Goal: Navigation & Orientation: Find specific page/section

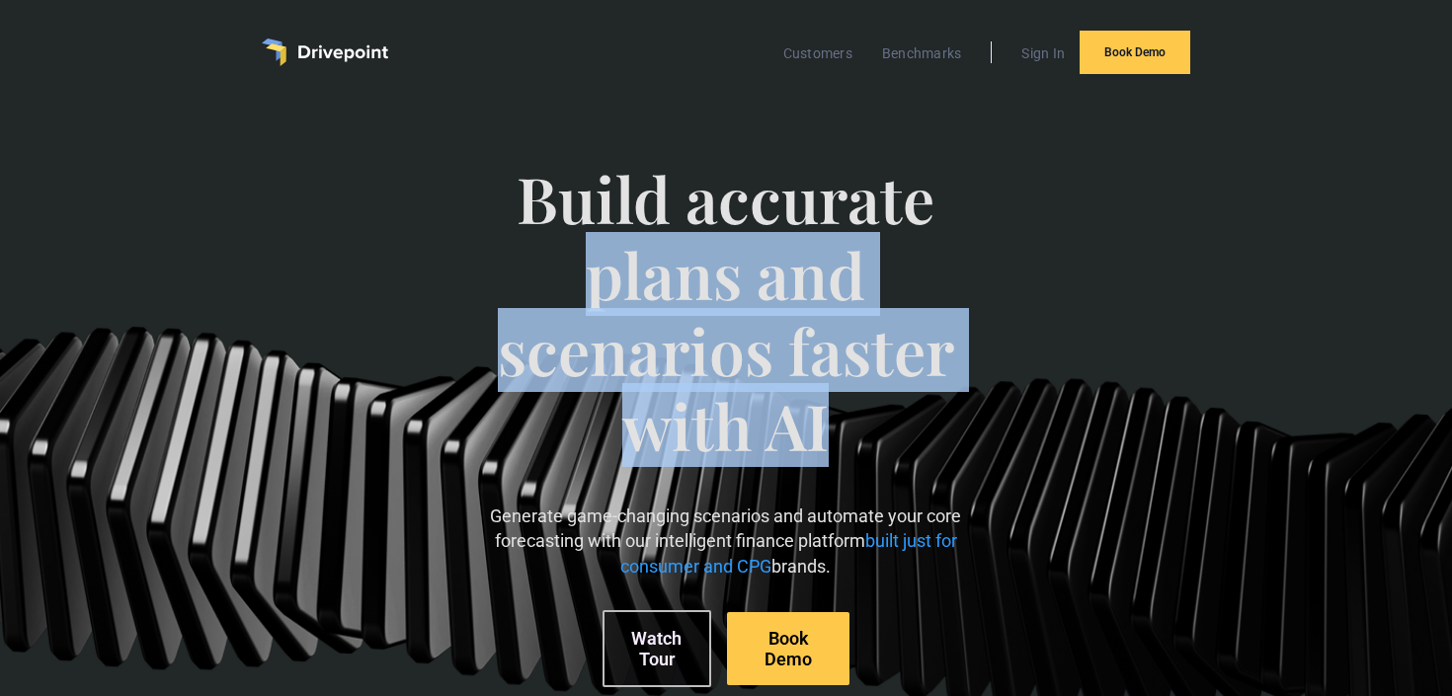
drag, startPoint x: 956, startPoint y: 427, endPoint x: 1002, endPoint y: 82, distance: 347.8
click at [1000, 86] on div "Customers Benchmarks Sign In Book Demo Build accurate plans and scenarios faste…" at bounding box center [726, 631] width 1452 height 1265
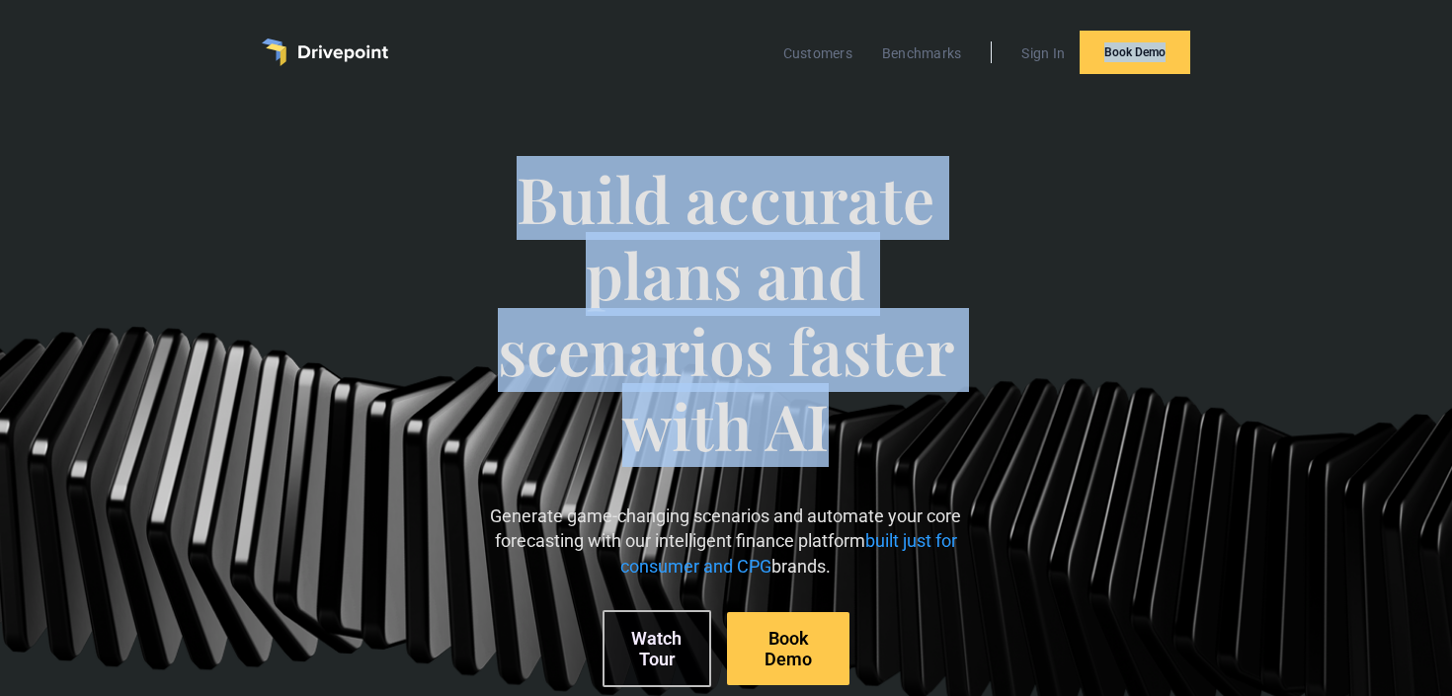
click at [940, 250] on span "Build accurate plans and scenarios faster with AI" at bounding box center [726, 332] width 494 height 343
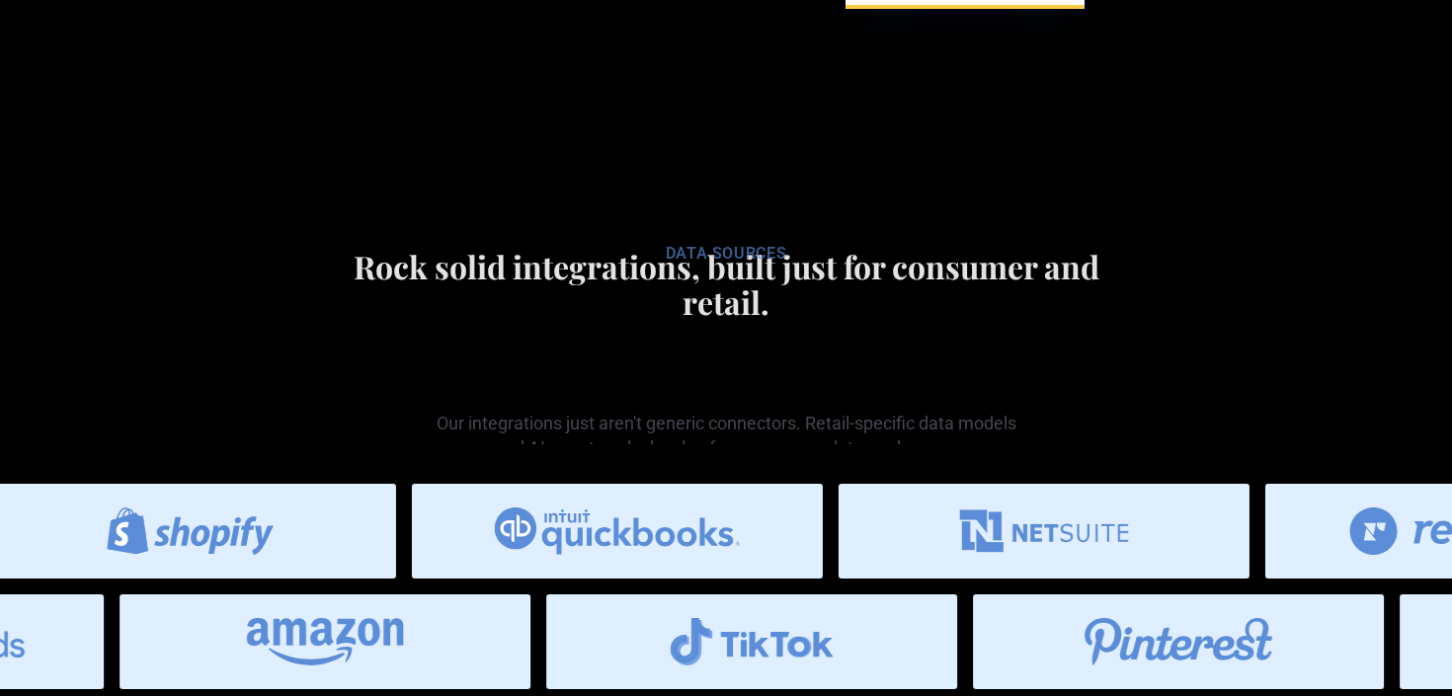
scroll to position [10177, 0]
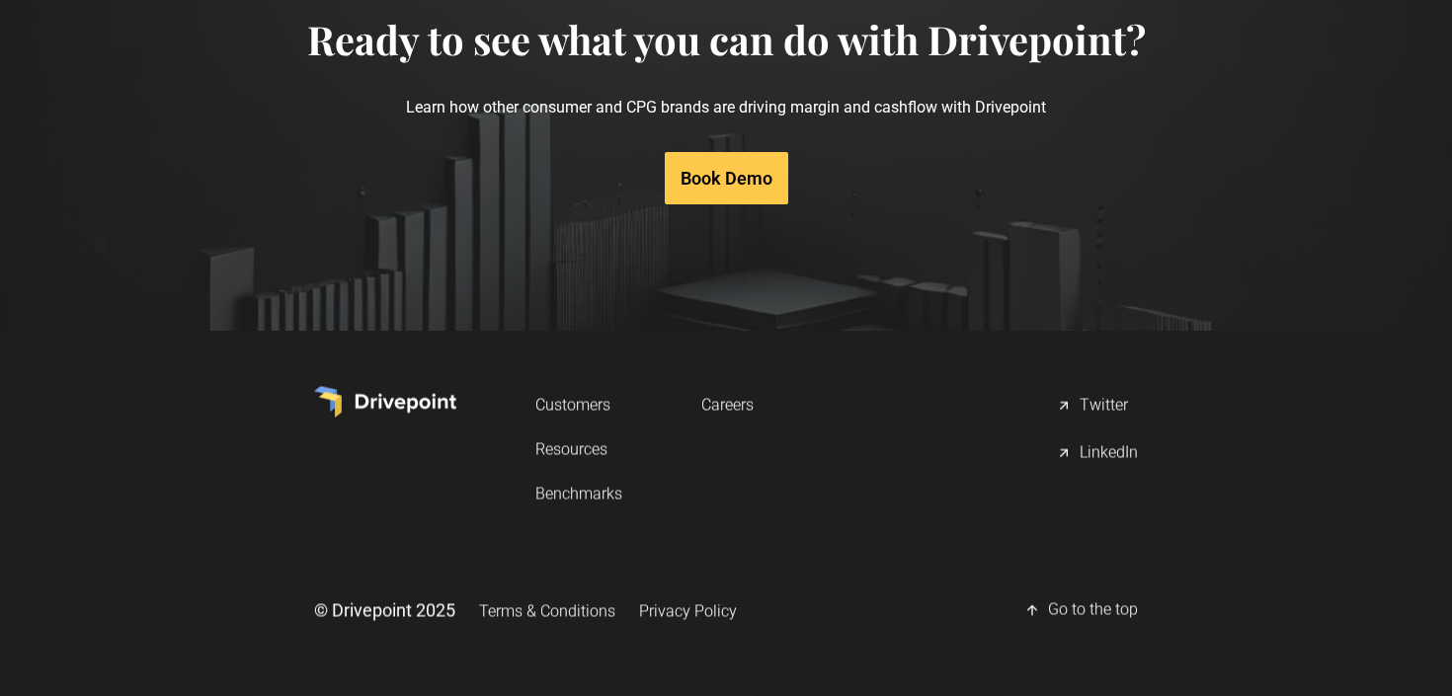
click at [735, 402] on link "Careers" at bounding box center [727, 404] width 52 height 37
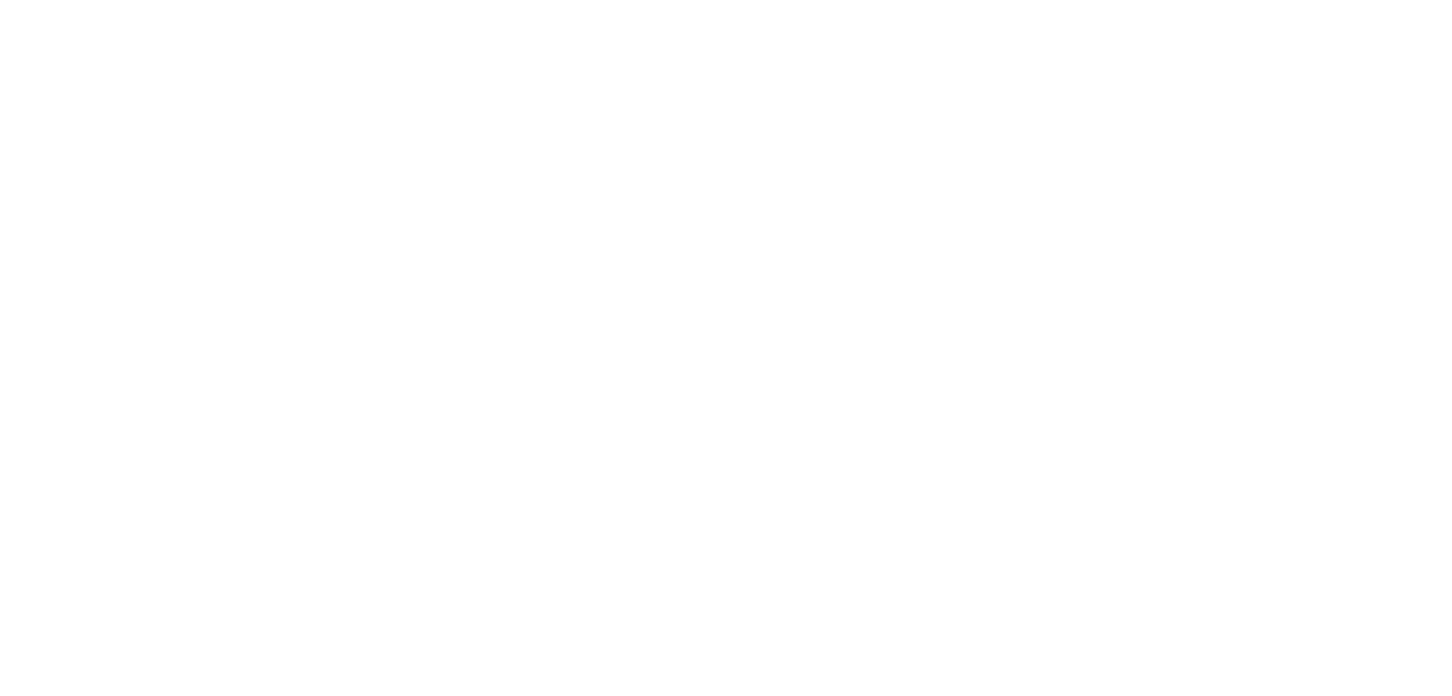
scroll to position [681, 0]
